Goal: Check status: Check status

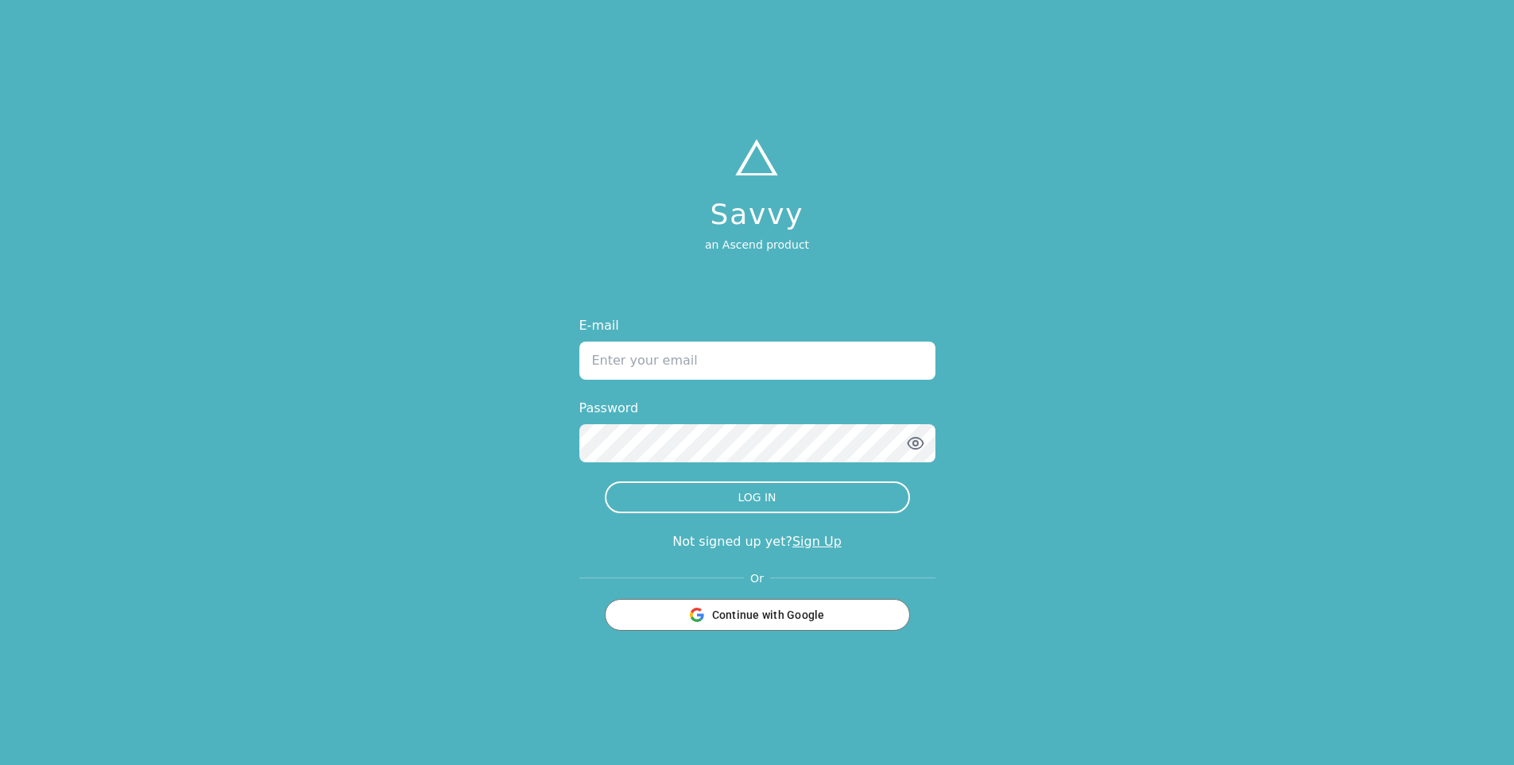
click at [695, 356] on input "E-mail" at bounding box center [757, 361] width 356 height 38
type input "[PERSON_NAME][EMAIL_ADDRESS][DOMAIN_NAME]"
click at [536, 517] on div "Savvy an Ascend product E-mail [PERSON_NAME][EMAIL_ADDRESS][DOMAIN_NAME] Passwo…" at bounding box center [757, 382] width 1514 height 765
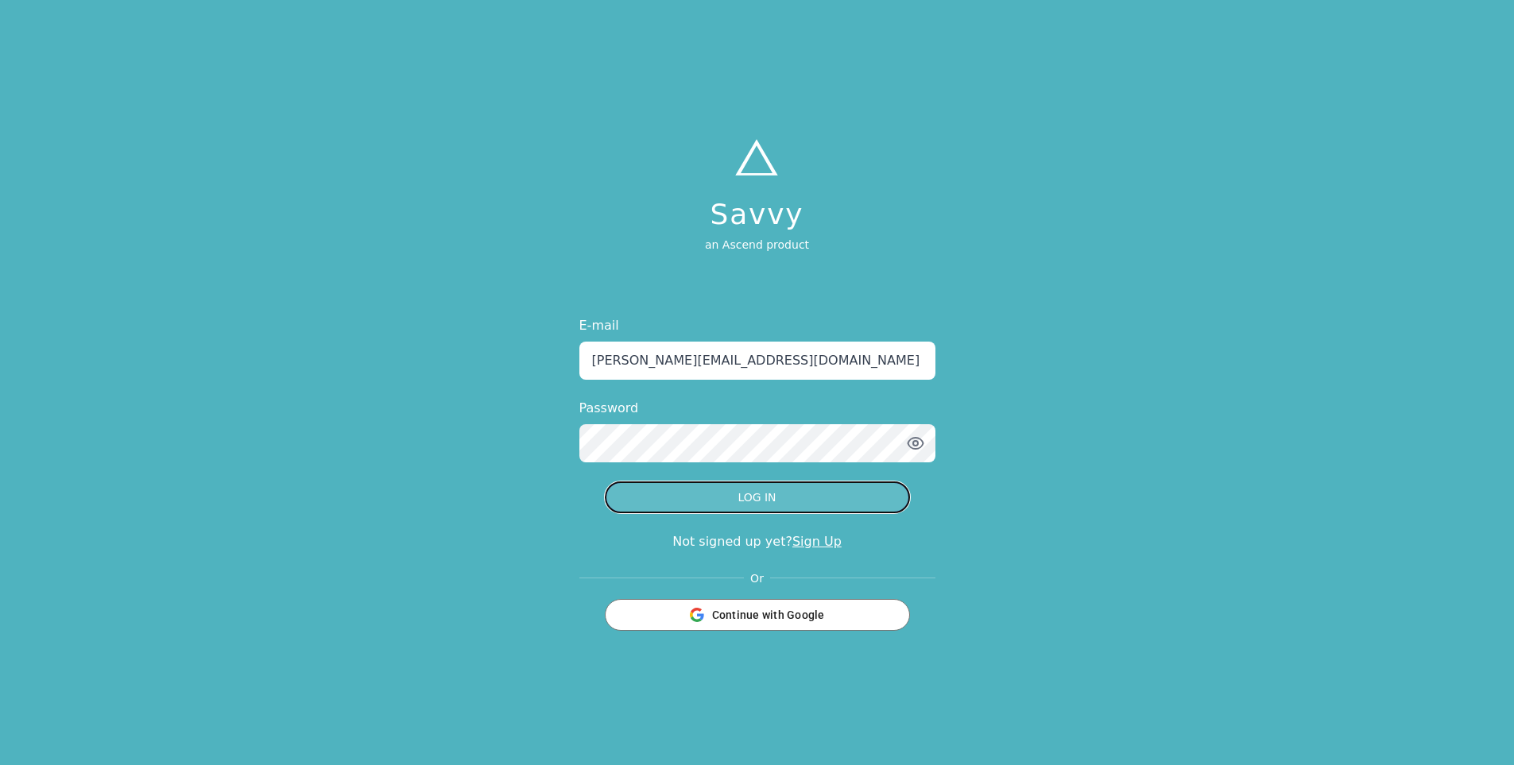
click at [687, 500] on button "LOG IN" at bounding box center [757, 498] width 305 height 32
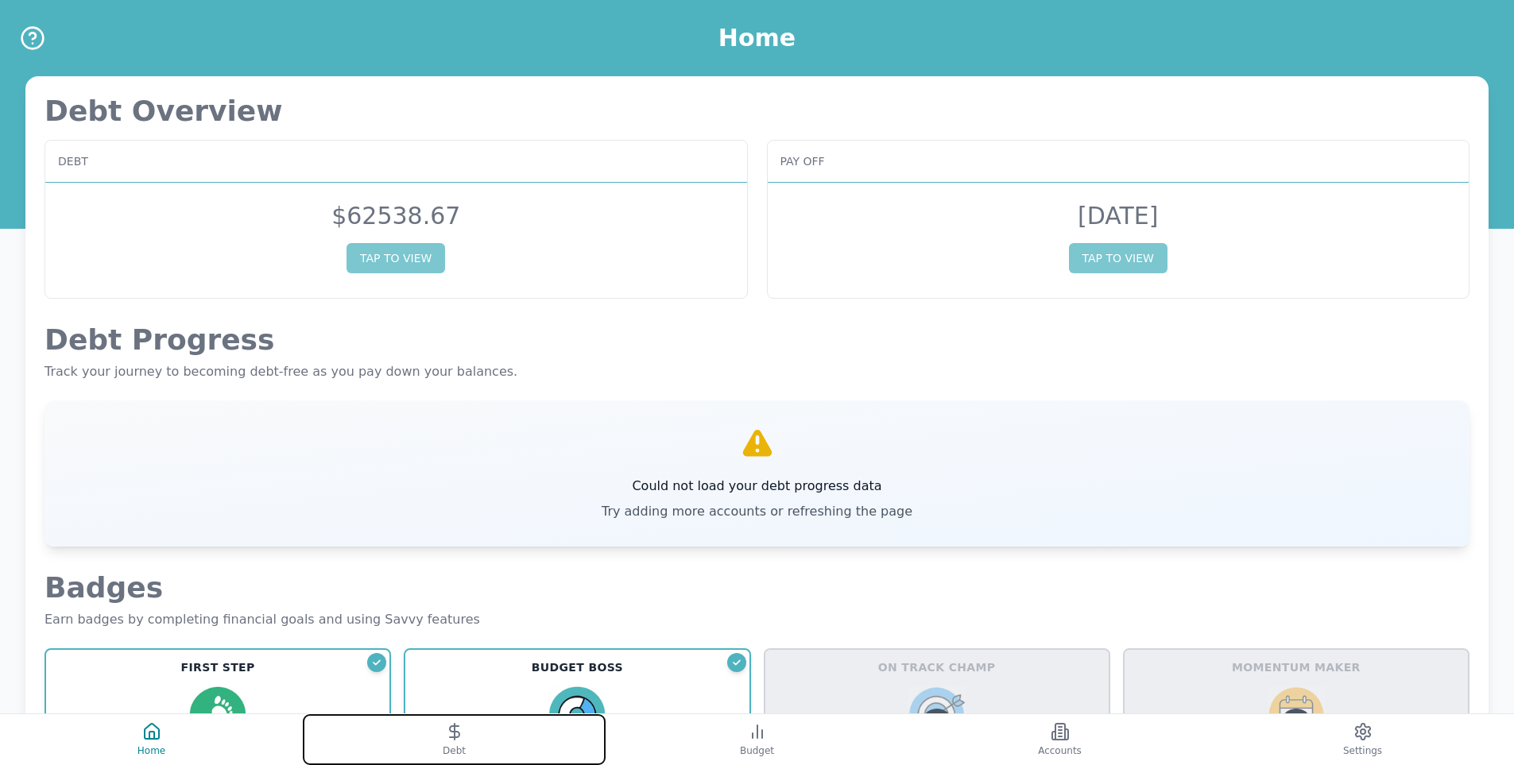
click at [435, 737] on button "Debt" at bounding box center [454, 739] width 303 height 51
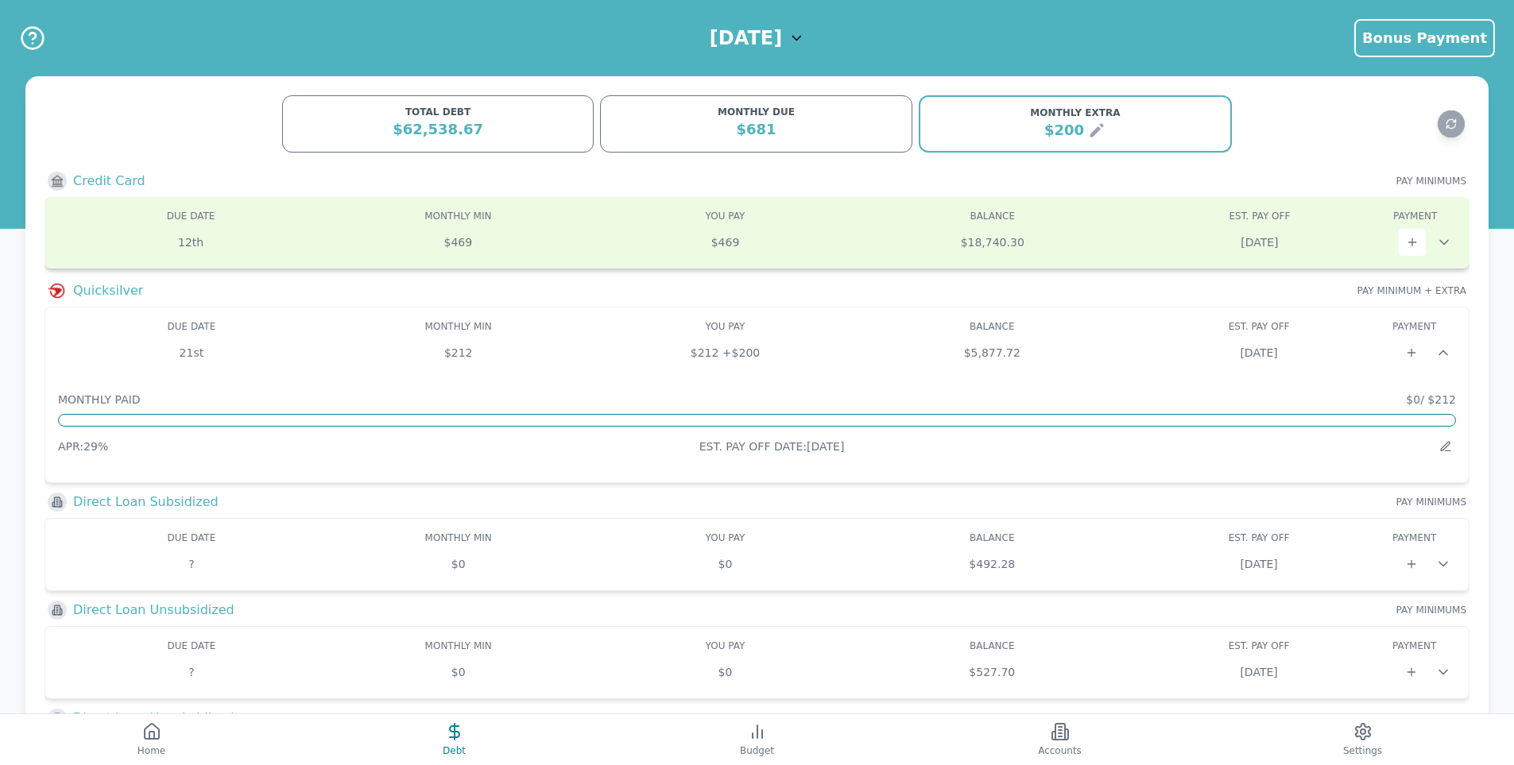
click at [1442, 238] on icon at bounding box center [1444, 242] width 16 height 16
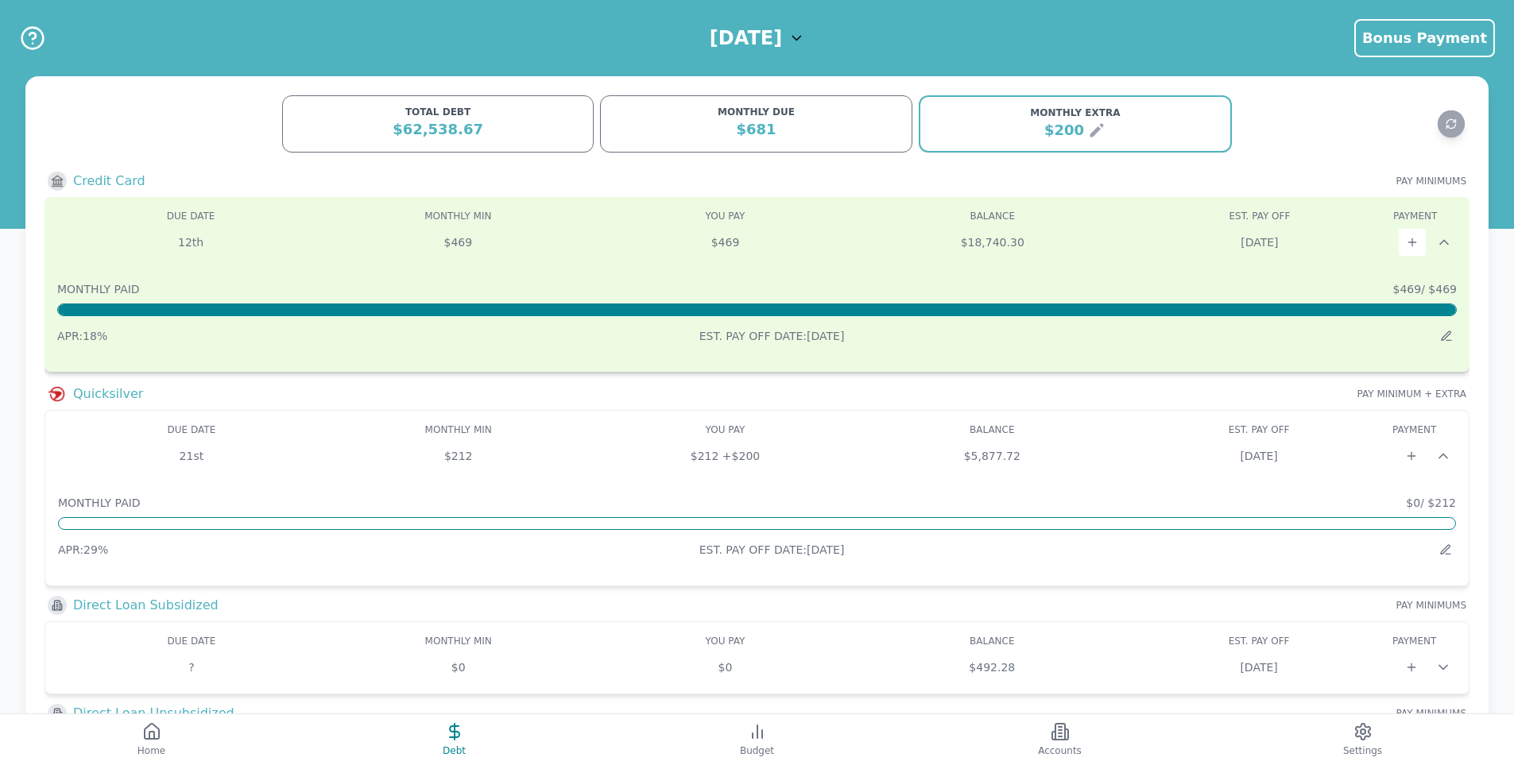
click at [1047, 736] on button "Accounts" at bounding box center [1059, 739] width 303 height 51
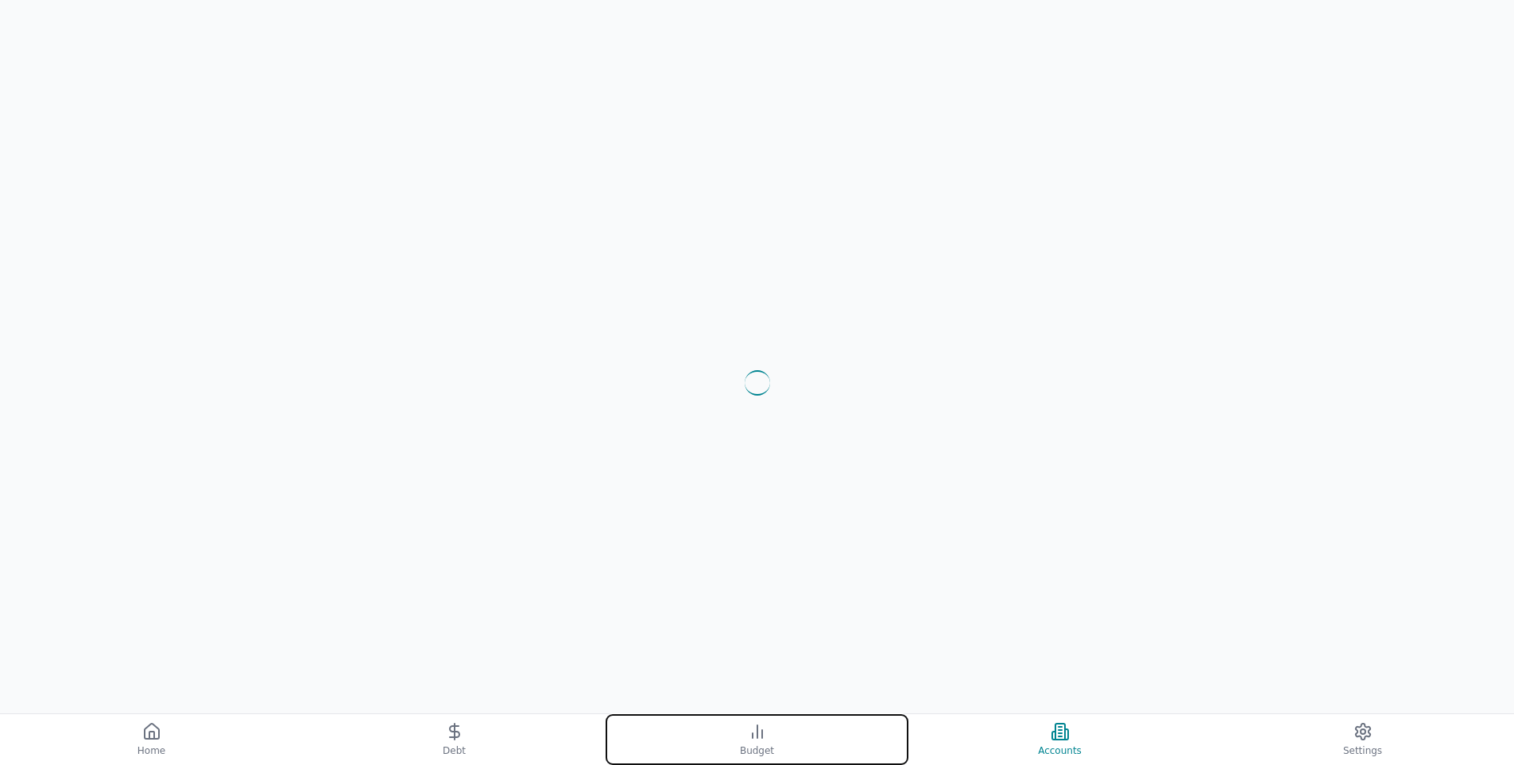
click at [766, 749] on span "Budget" at bounding box center [757, 751] width 34 height 13
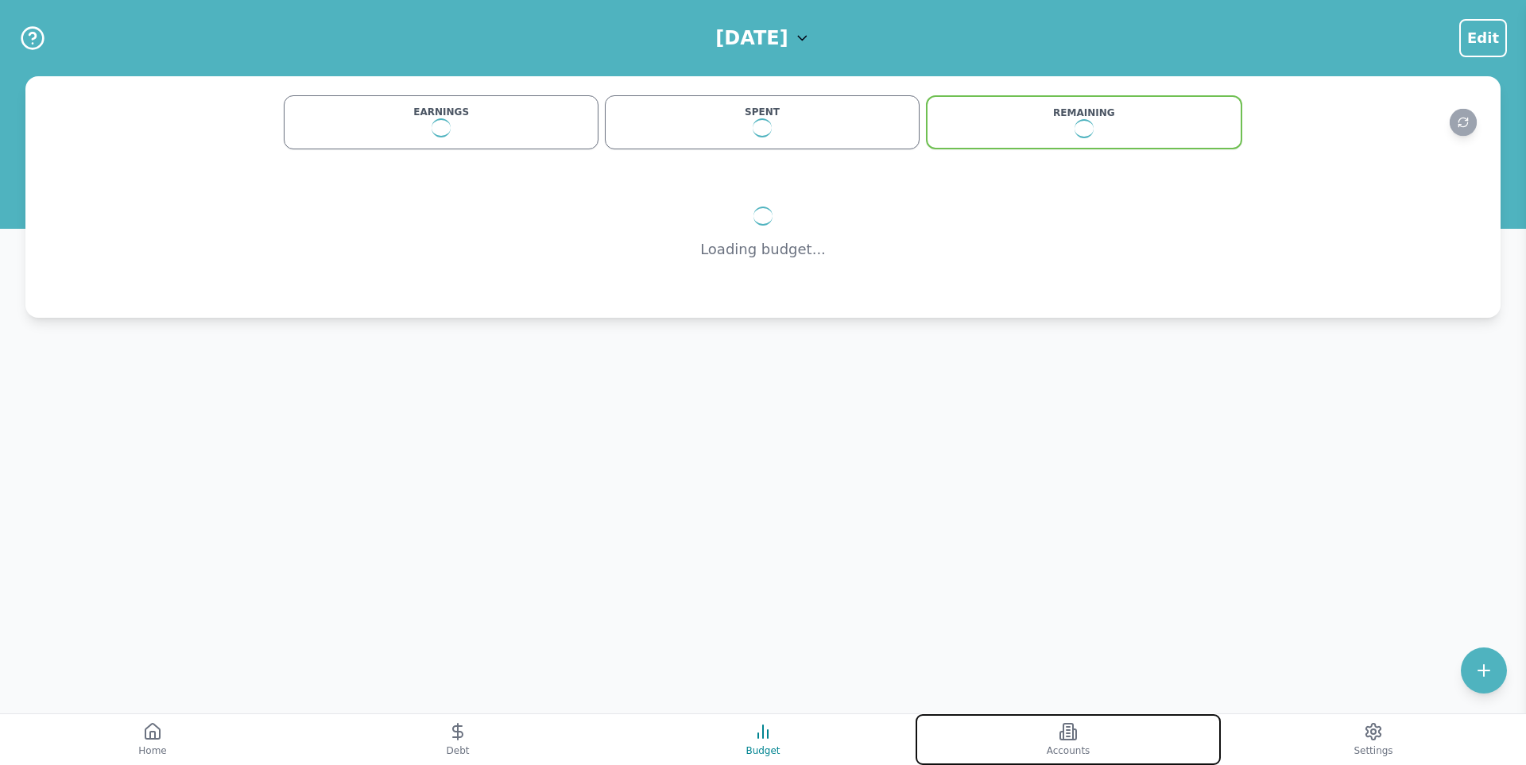
click at [1045, 736] on button "Accounts" at bounding box center [1068, 739] width 305 height 51
